Goal: Task Accomplishment & Management: Use online tool/utility

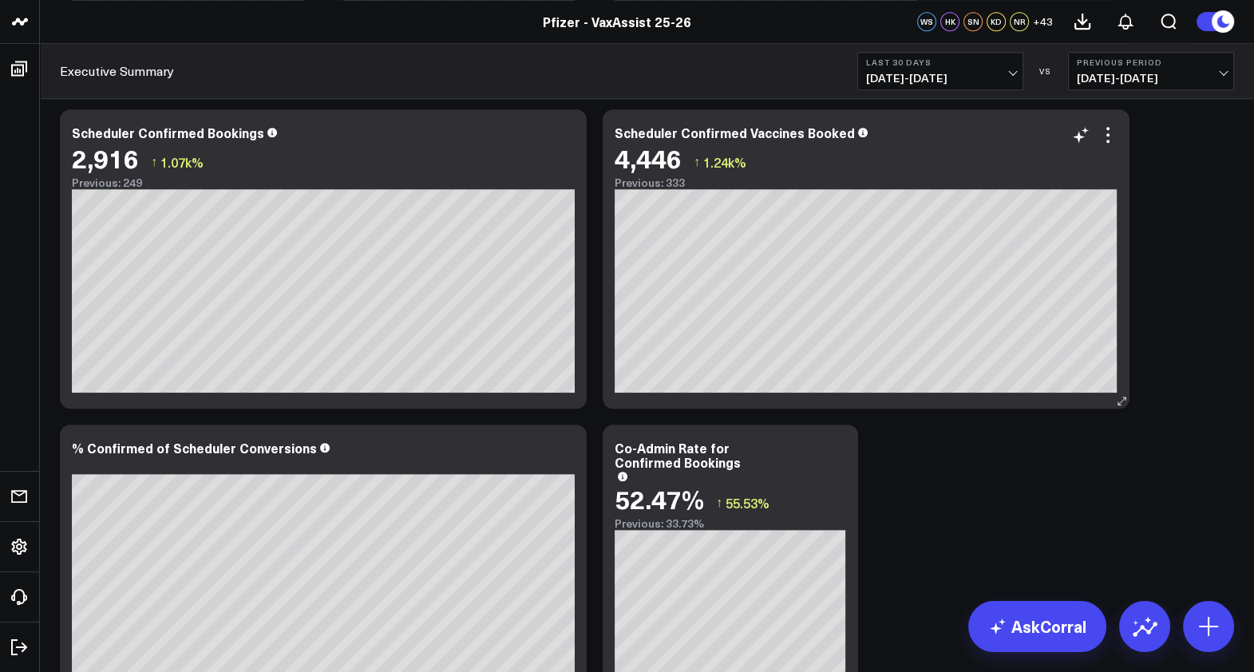
scroll to position [1397, 0]
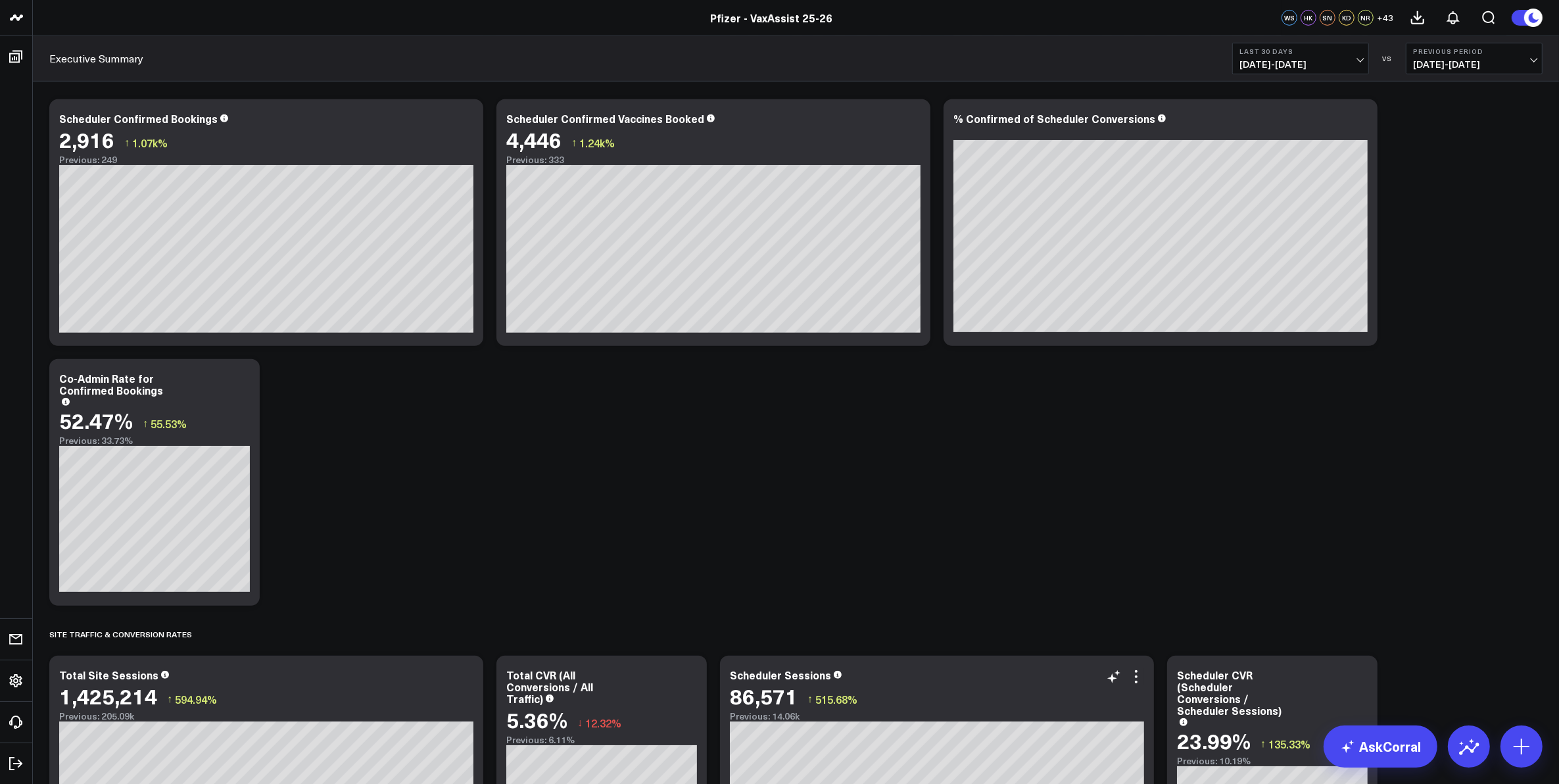
scroll to position [658, 0]
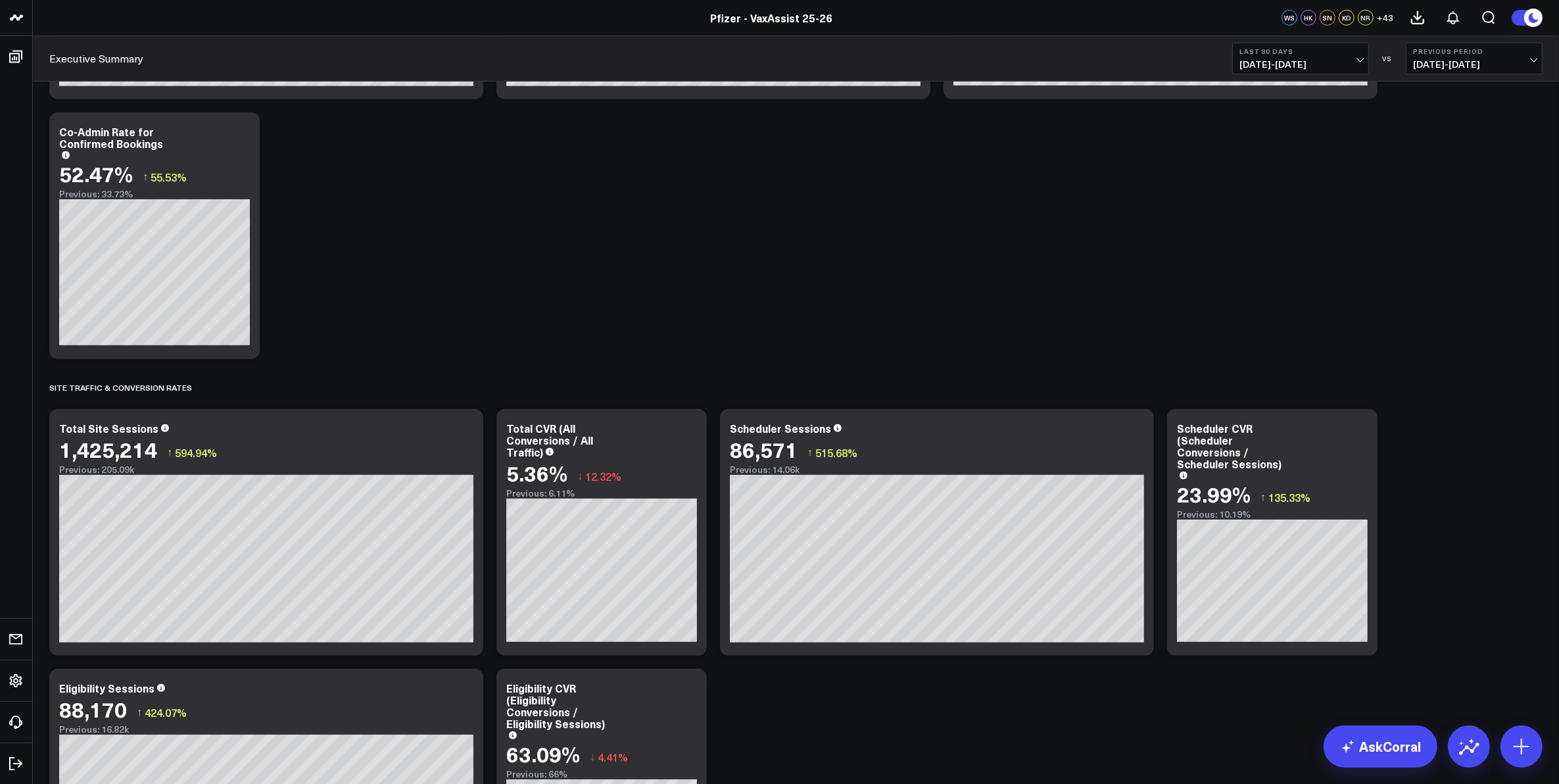
scroll to position [904, 0]
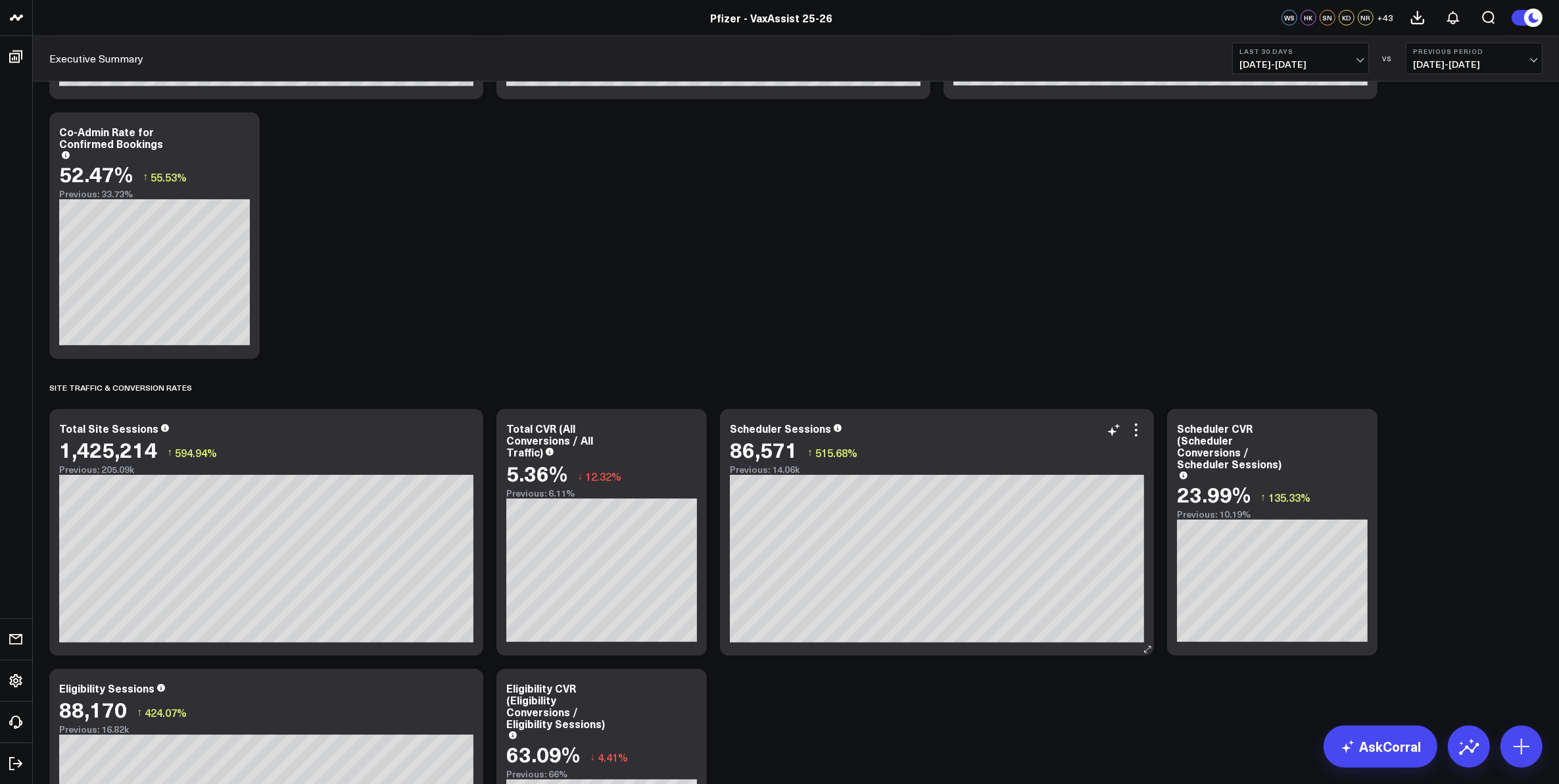
scroll to position [822, 0]
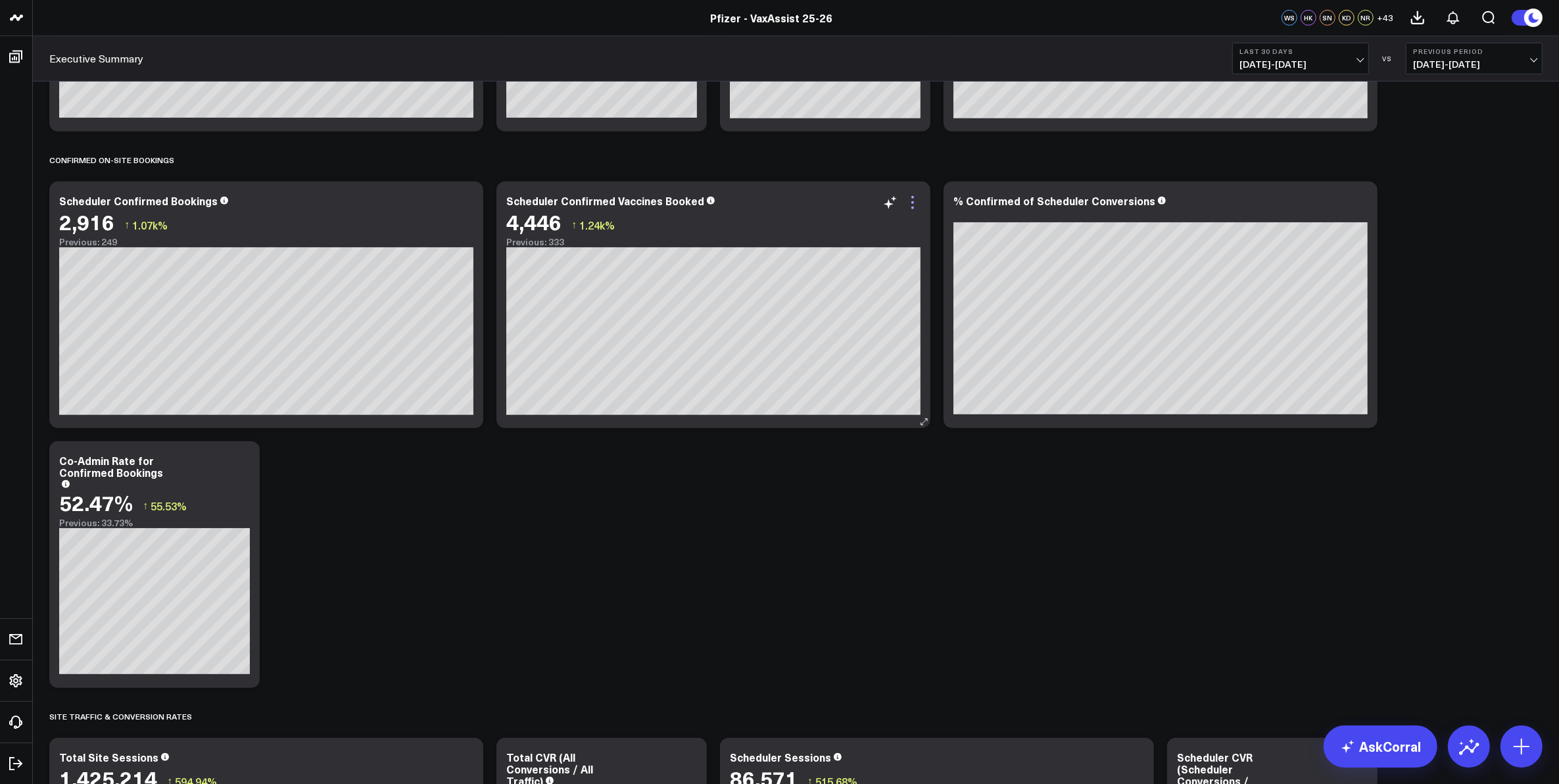
click at [916, 211] on icon at bounding box center [913, 202] width 16 height 16
click at [925, 422] on icon at bounding box center [924, 422] width 6 height 6
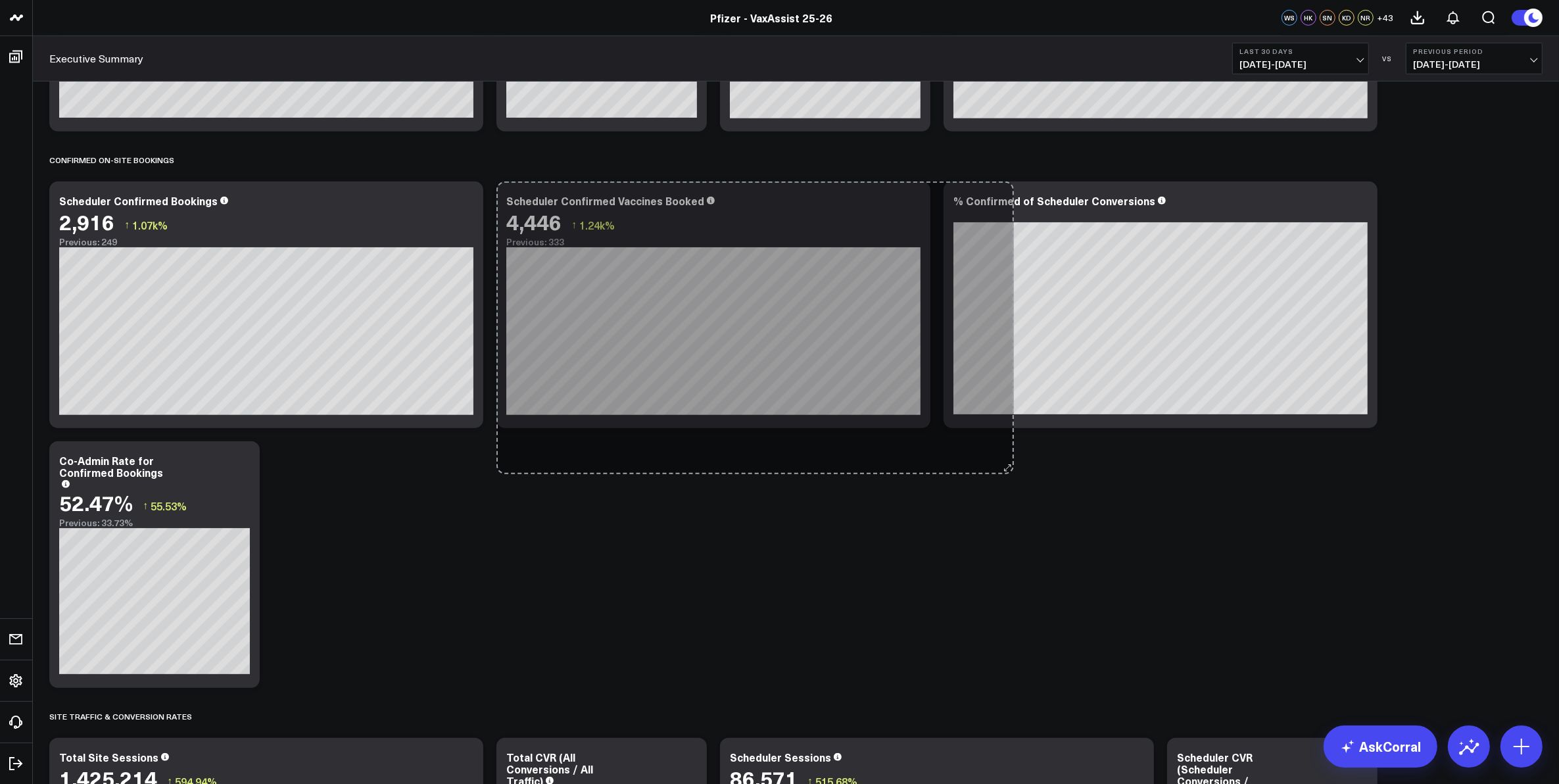
drag, startPoint x: 925, startPoint y: 422, endPoint x: 1008, endPoint y: 468, distance: 94.9
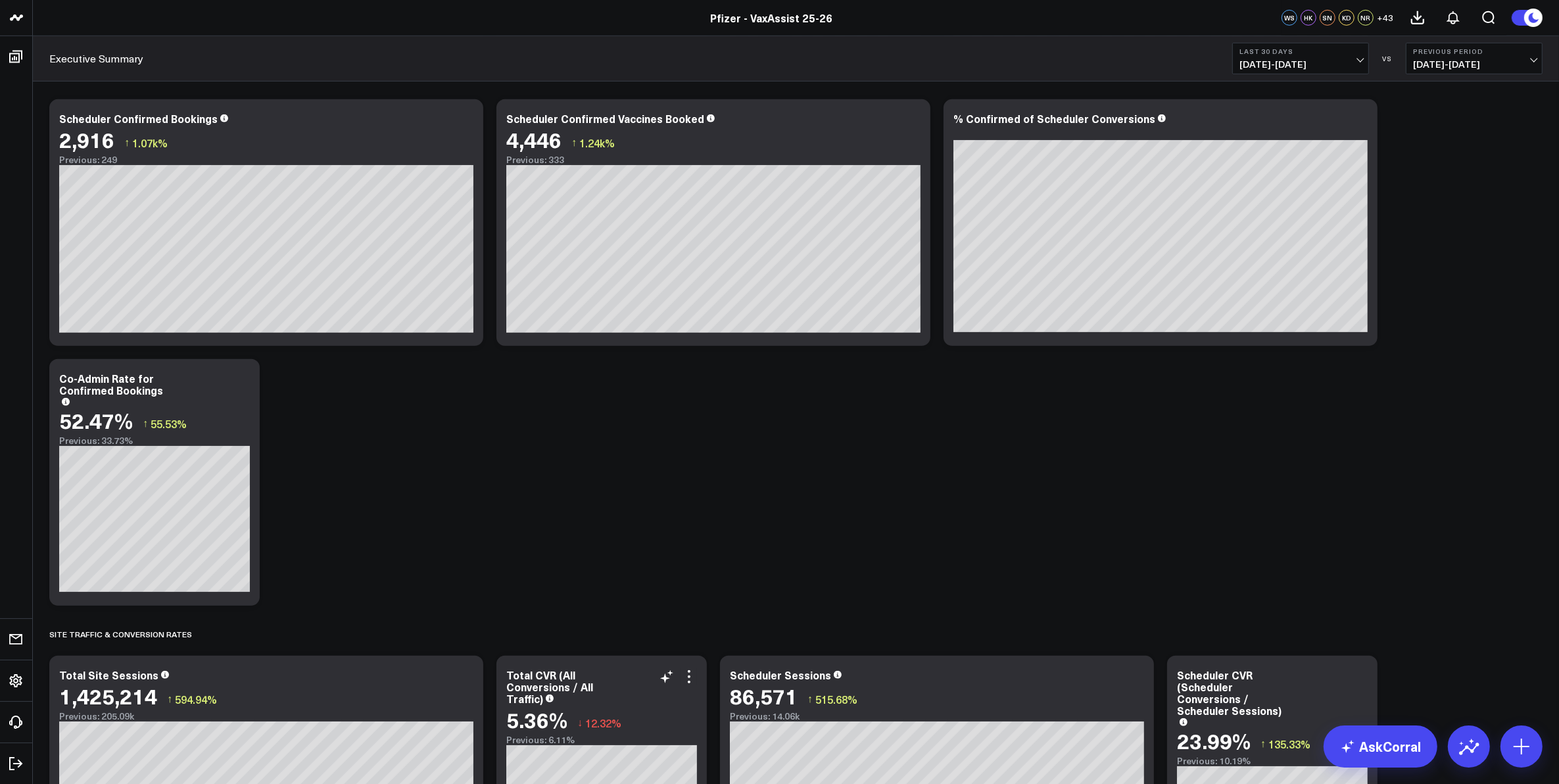
scroll to position [1233, 0]
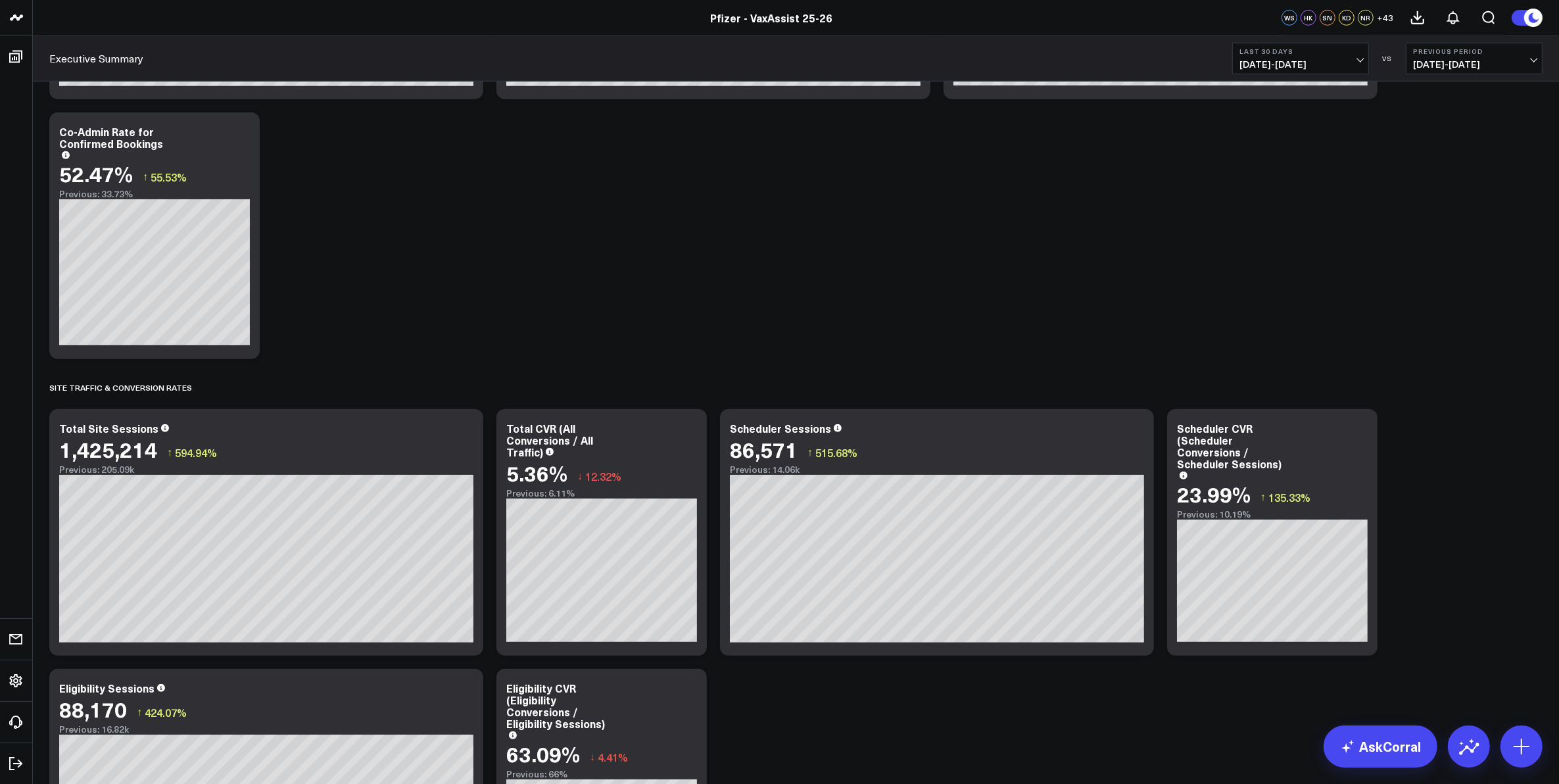
scroll to position [822, 0]
